Goal: Task Accomplishment & Management: Use online tool/utility

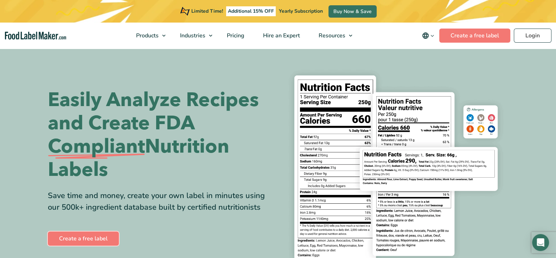
click at [90, 233] on link "Create a free label" at bounding box center [83, 238] width 71 height 14
